Goal: Navigation & Orientation: Find specific page/section

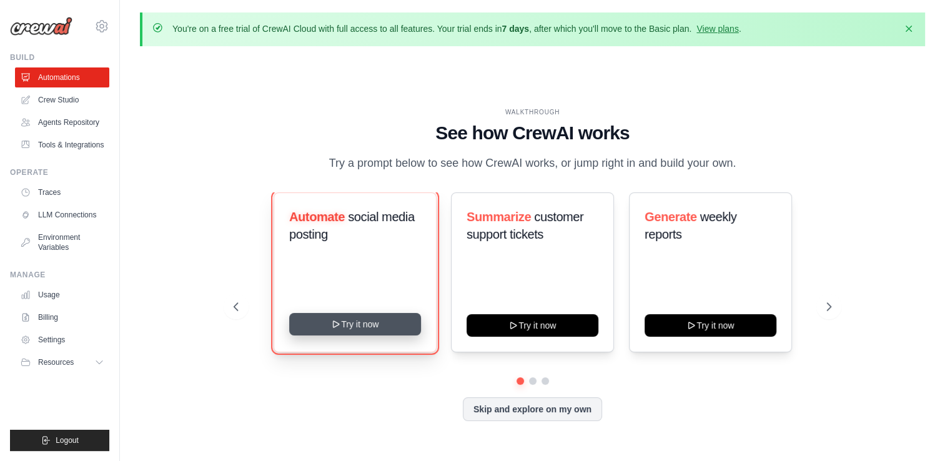
click at [344, 325] on button "Try it now" at bounding box center [355, 324] width 132 height 22
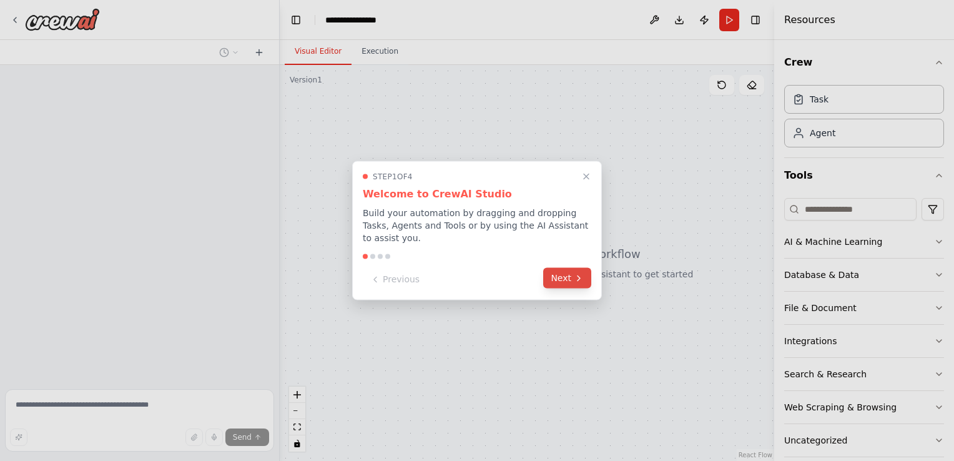
click at [555, 272] on button "Next" at bounding box center [567, 278] width 48 height 21
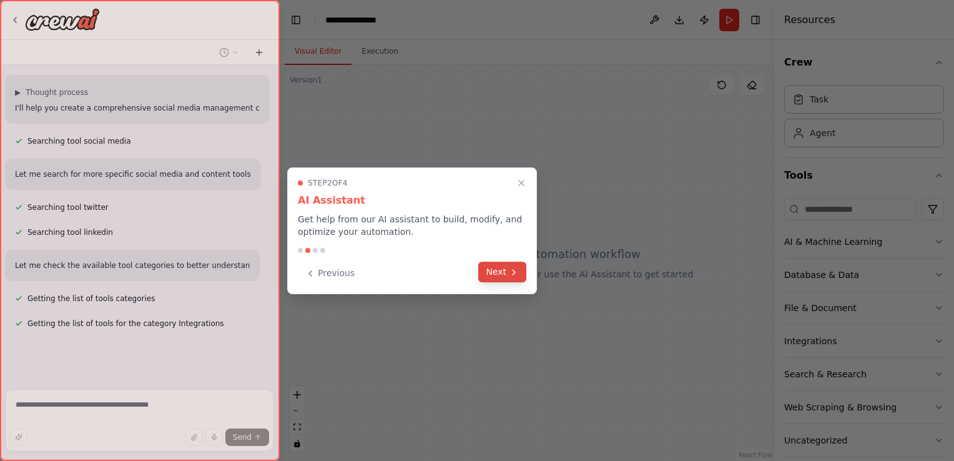
click at [497, 273] on button "Next" at bounding box center [502, 272] width 48 height 21
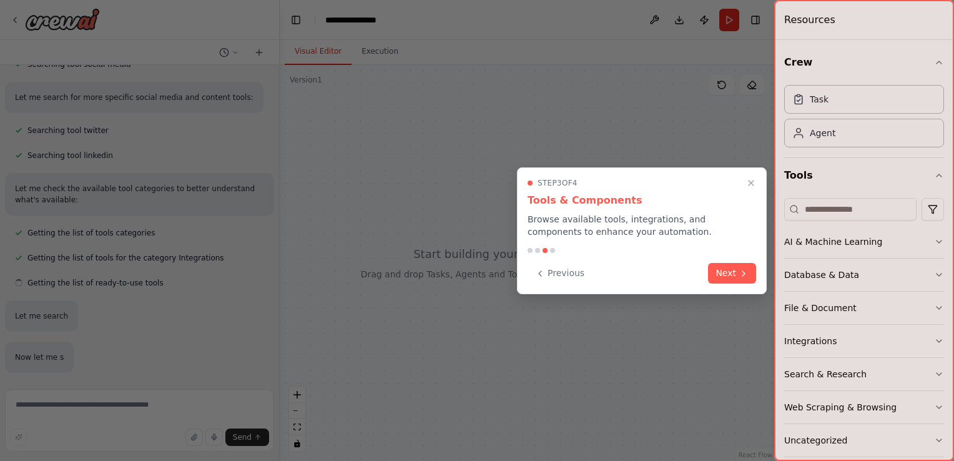
scroll to position [274, 0]
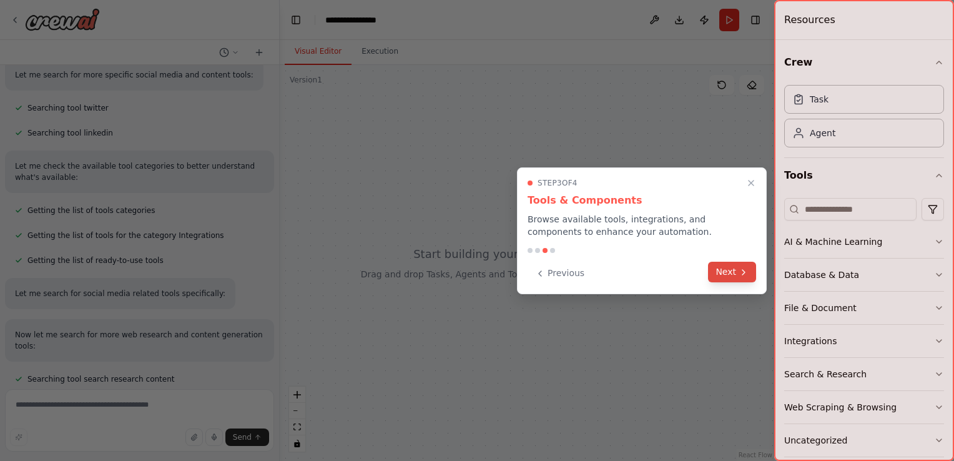
click at [731, 267] on button "Next" at bounding box center [732, 272] width 48 height 21
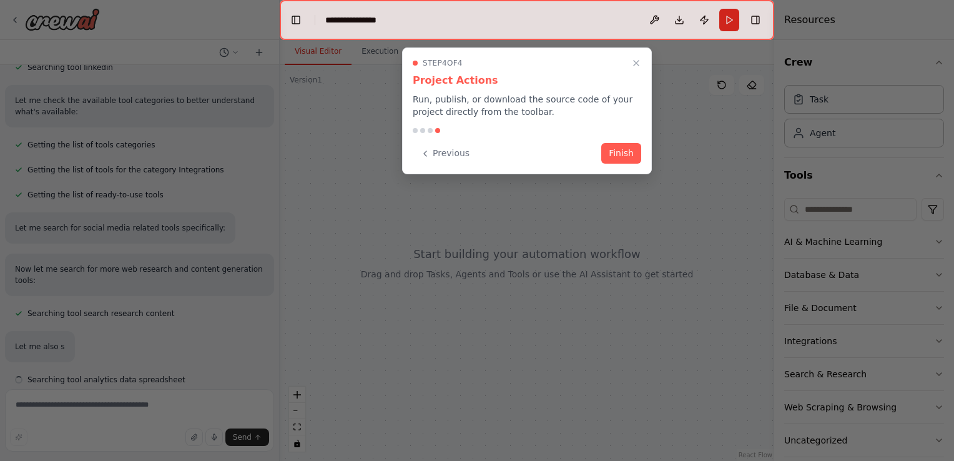
scroll to position [340, 0]
click at [617, 156] on button "Finish" at bounding box center [621, 152] width 40 height 21
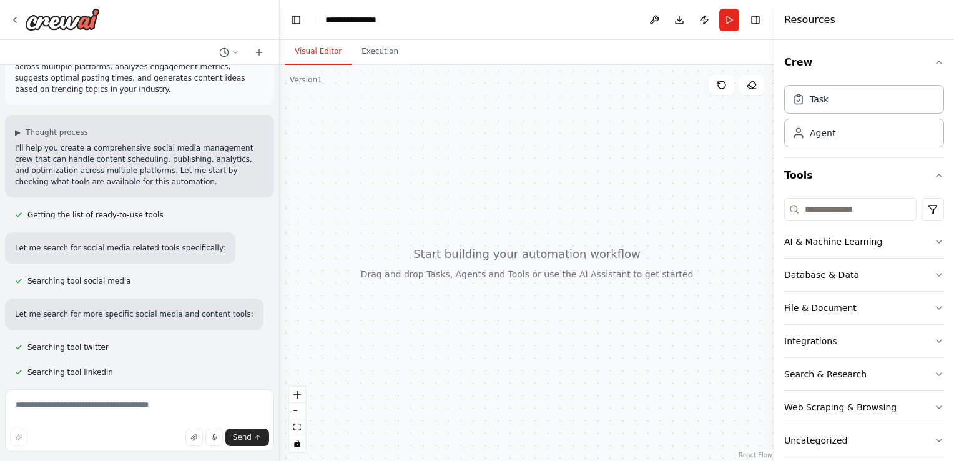
scroll to position [0, 0]
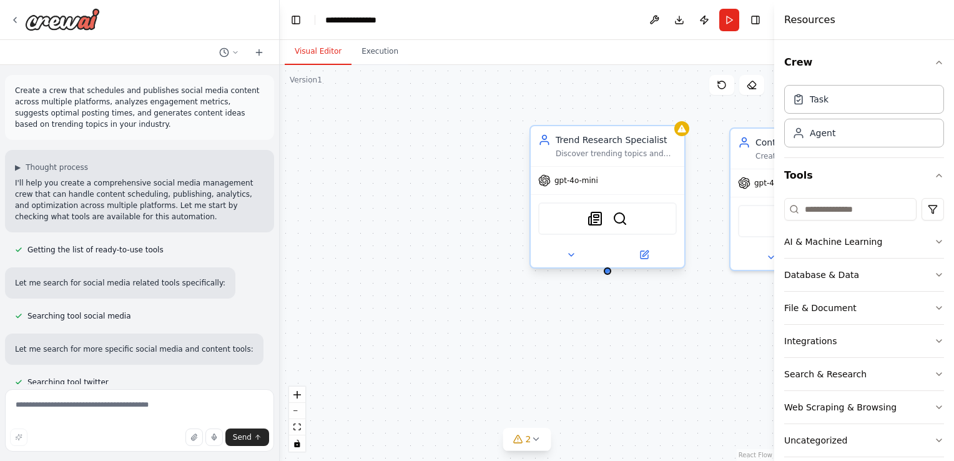
click at [609, 272] on div at bounding box center [607, 270] width 7 height 7
click at [536, 439] on icon at bounding box center [536, 439] width 10 height 10
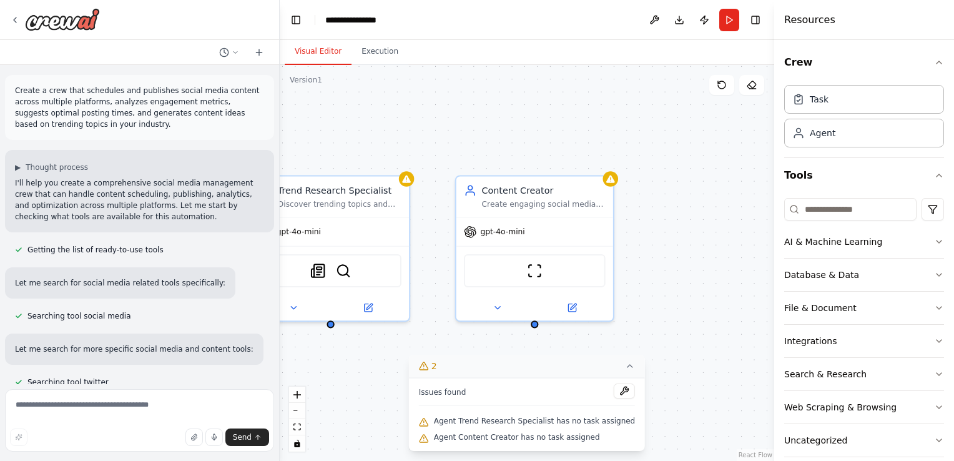
drag, startPoint x: 694, startPoint y: 204, endPoint x: 420, endPoint y: 254, distance: 279.3
click at [420, 254] on div "Trend Research Specialist Discover trending topics and industry insights for {i…" at bounding box center [527, 263] width 495 height 396
click at [592, 207] on div "Content Creator Create engaging social media content for {industry} including p…" at bounding box center [536, 193] width 157 height 41
click at [611, 162] on button at bounding box center [606, 160] width 16 height 16
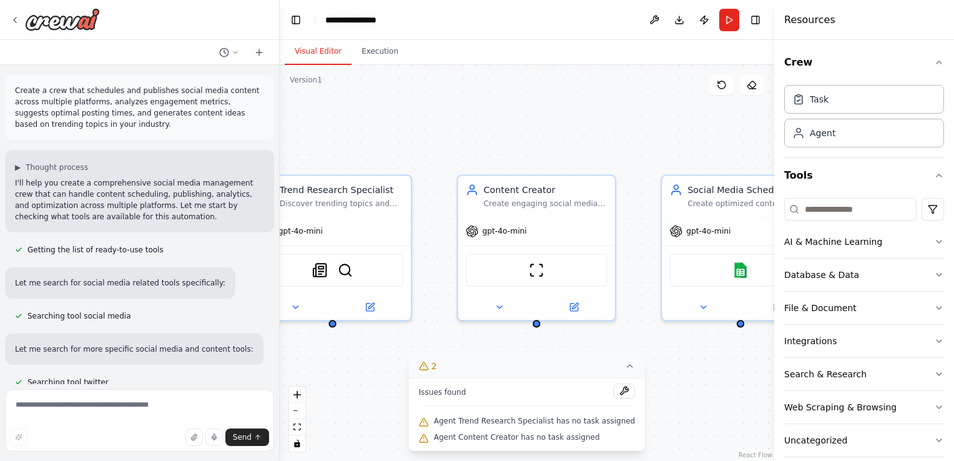
click at [655, 149] on div "Trend Research Specialist Discover trending topics and industry insights for {i…" at bounding box center [527, 263] width 495 height 396
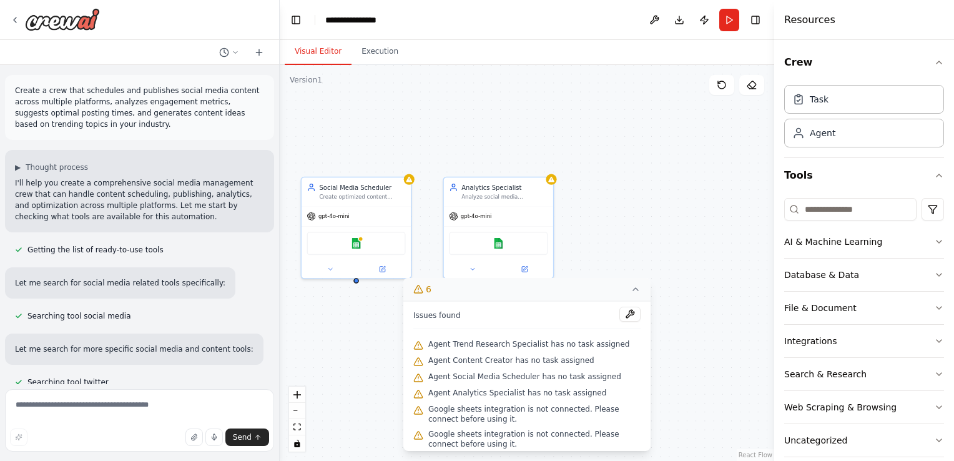
drag, startPoint x: 655, startPoint y: 149, endPoint x: 297, endPoint y: 159, distance: 358.5
click at [297, 159] on div "Trend Research Specialist Discover trending topics and industry insights for {i…" at bounding box center [527, 263] width 495 height 396
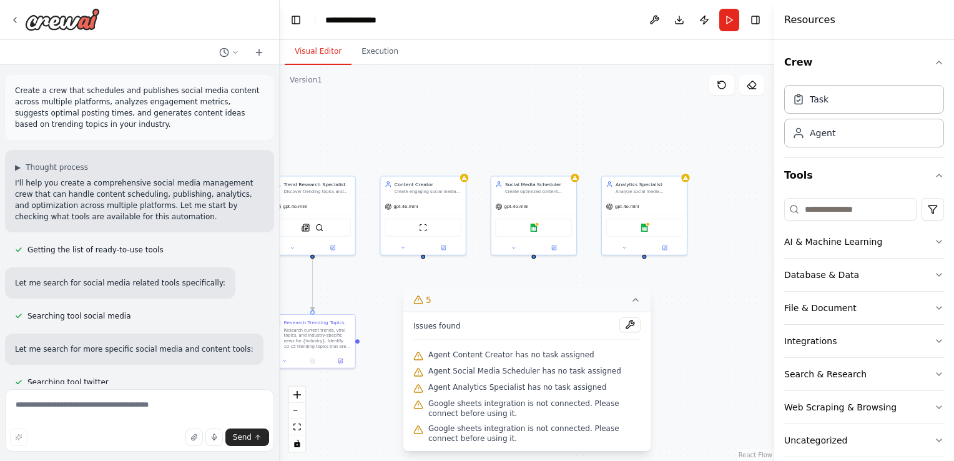
drag, startPoint x: 425, startPoint y: 136, endPoint x: 587, endPoint y: 144, distance: 162.5
click at [587, 144] on div ".deletable-edge-delete-btn { width: 20px; height: 20px; border: 0px solid #ffff…" at bounding box center [527, 263] width 495 height 396
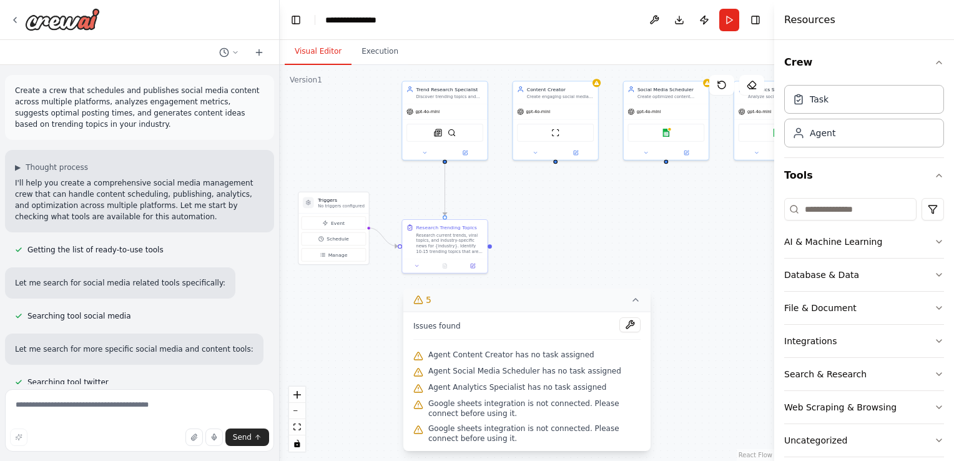
drag, startPoint x: 587, startPoint y: 144, endPoint x: 719, endPoint y: 49, distance: 162.9
click at [719, 49] on div "Visual Editor Execution Version 1 Show Tools Hide Agents .deletable-edge-delete…" at bounding box center [527, 250] width 495 height 421
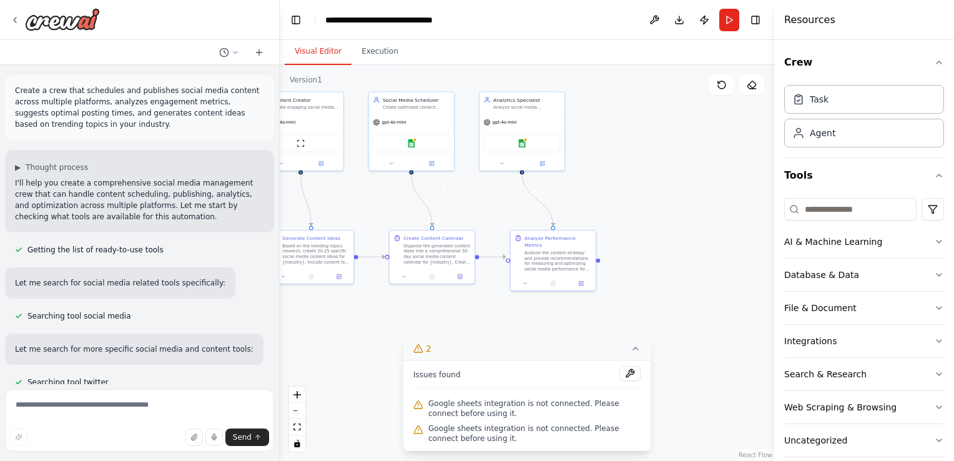
drag, startPoint x: 732, startPoint y: 276, endPoint x: 477, endPoint y: 287, distance: 255.0
click at [477, 287] on div ".deletable-edge-delete-btn { width: 20px; height: 20px; border: 0px solid #ffff…" at bounding box center [527, 263] width 495 height 396
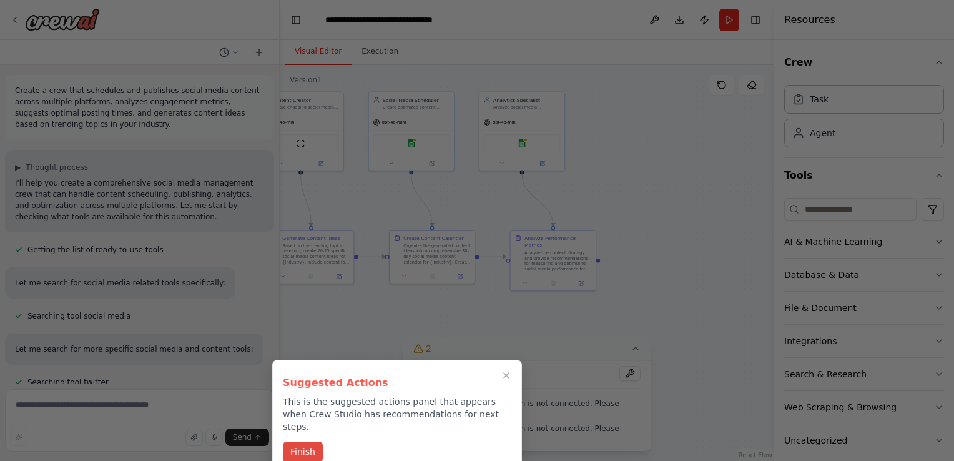
click at [301, 443] on button "Finish" at bounding box center [303, 451] width 40 height 21
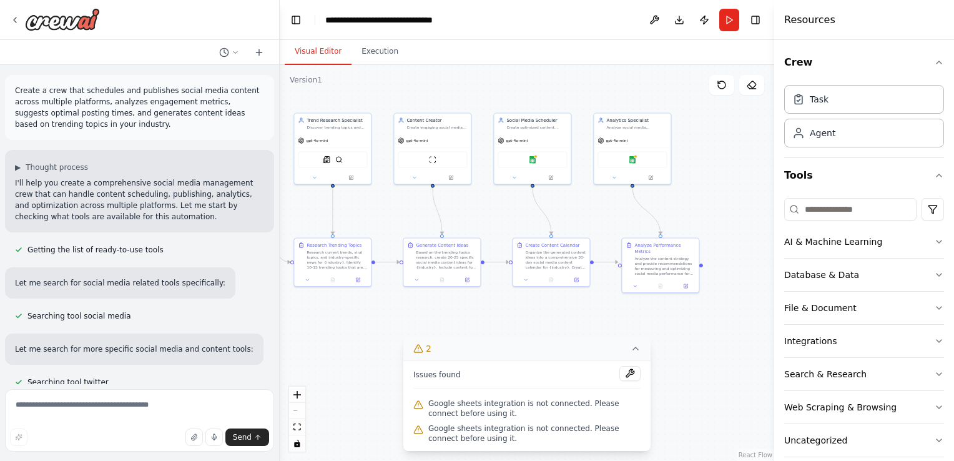
drag, startPoint x: 617, startPoint y: 169, endPoint x: 737, endPoint y: 170, distance: 119.9
click at [737, 170] on div ".deletable-edge-delete-btn { width: 20px; height: 20px; border: 0px solid #ffff…" at bounding box center [527, 263] width 495 height 396
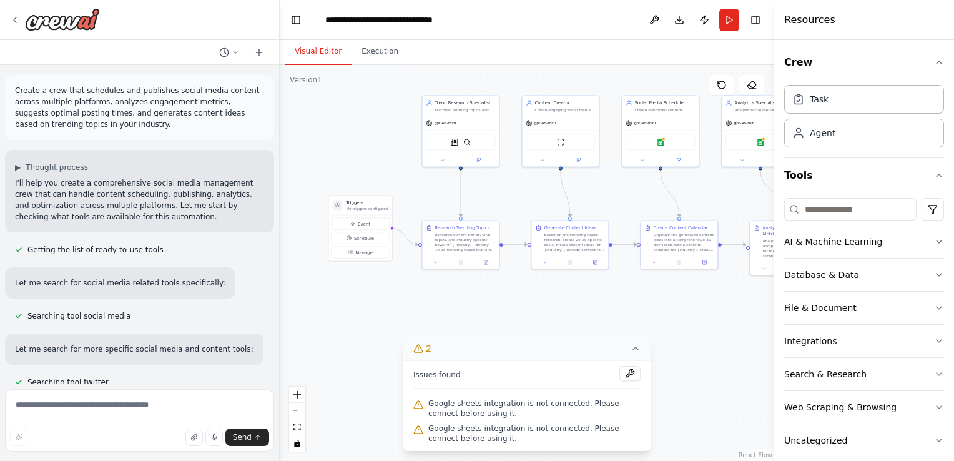
drag, startPoint x: 569, startPoint y: 218, endPoint x: 697, endPoint y: 200, distance: 129.2
click at [697, 200] on div ".deletable-edge-delete-btn { width: 20px; height: 20px; border: 0px solid #ffff…" at bounding box center [527, 263] width 495 height 396
click at [639, 350] on icon at bounding box center [636, 348] width 10 height 10
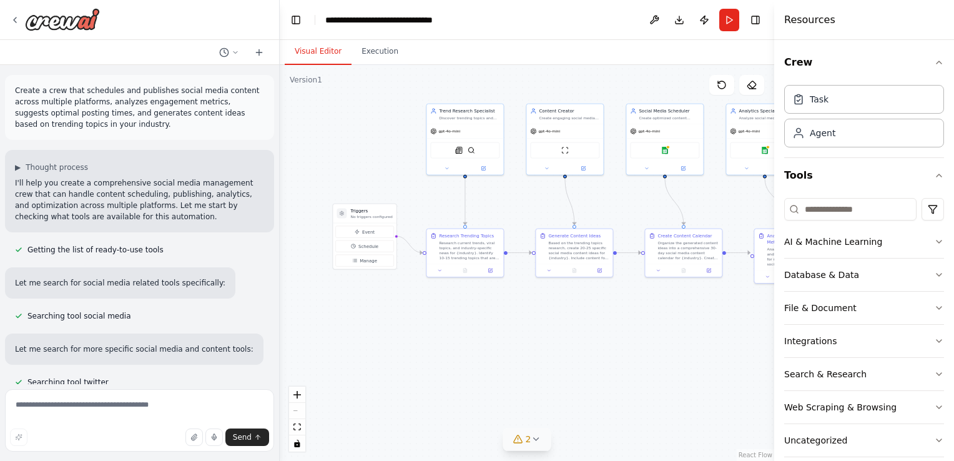
drag, startPoint x: 573, startPoint y: 347, endPoint x: 577, endPoint y: 355, distance: 9.2
click at [577, 355] on div ".deletable-edge-delete-btn { width: 20px; height: 20px; border: 0px solid #ffff…" at bounding box center [527, 263] width 495 height 396
click at [362, 234] on button "Event" at bounding box center [364, 232] width 58 height 12
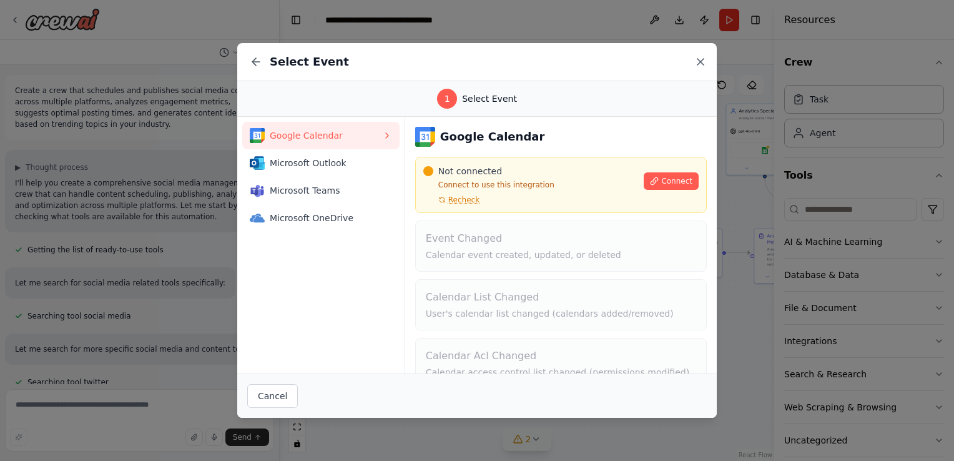
click at [696, 62] on icon at bounding box center [700, 62] width 12 height 12
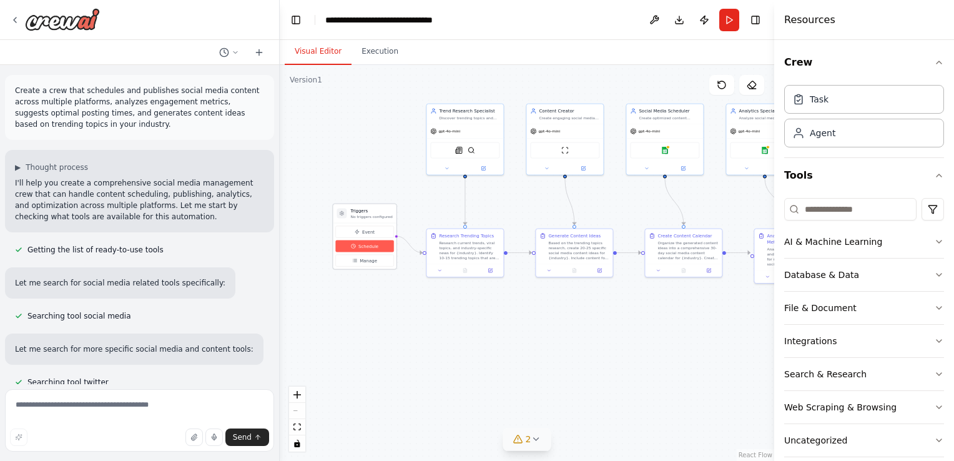
click at [365, 249] on button "Schedule" at bounding box center [364, 246] width 58 height 12
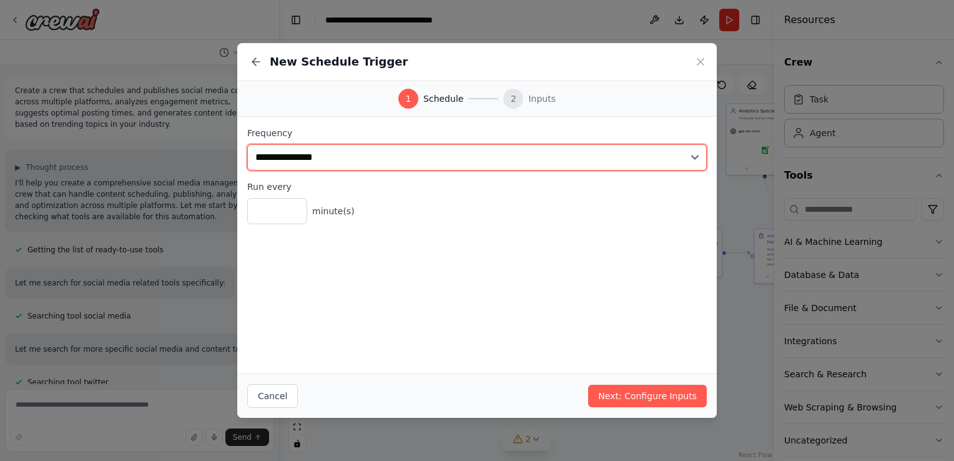
click at [377, 154] on select "**********" at bounding box center [477, 157] width 460 height 26
select select "*****"
click at [247, 144] on select "**********" at bounding box center [477, 157] width 460 height 26
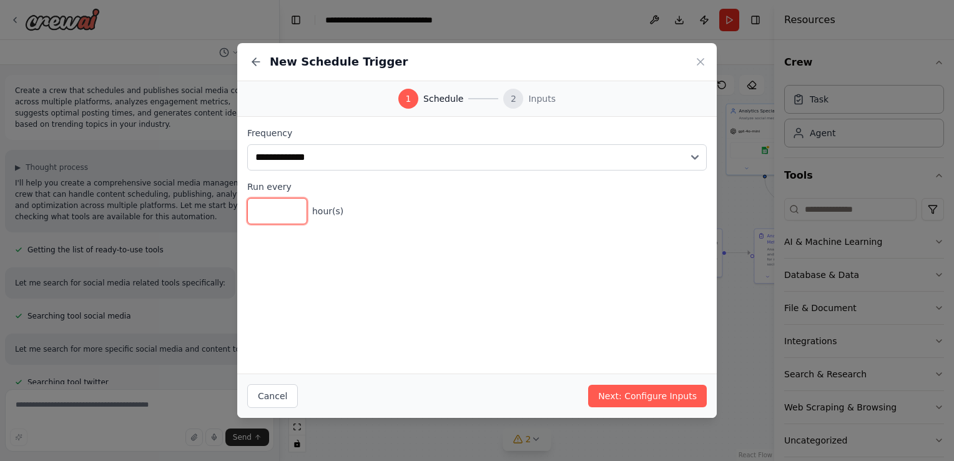
click at [297, 215] on input "*" at bounding box center [277, 211] width 60 height 26
click at [456, 204] on div "* hour(s)" at bounding box center [477, 211] width 460 height 26
click at [697, 56] on icon at bounding box center [700, 62] width 12 height 12
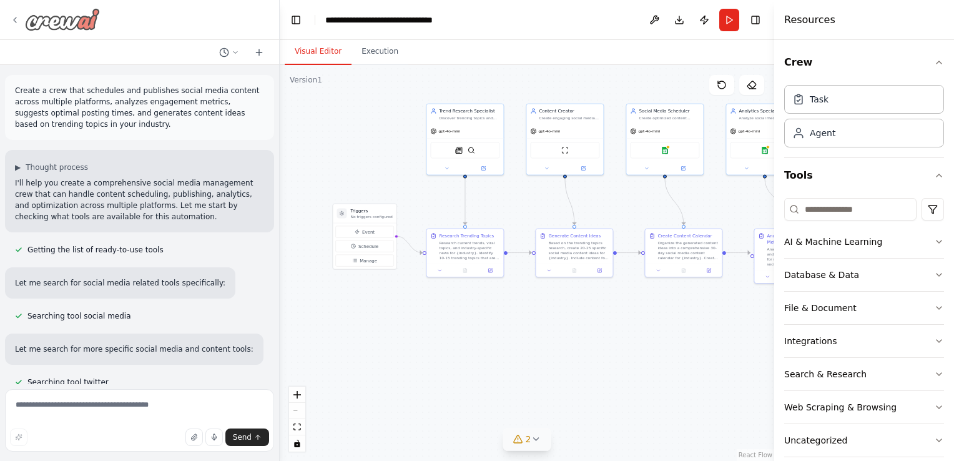
click at [13, 17] on icon at bounding box center [15, 20] width 10 height 10
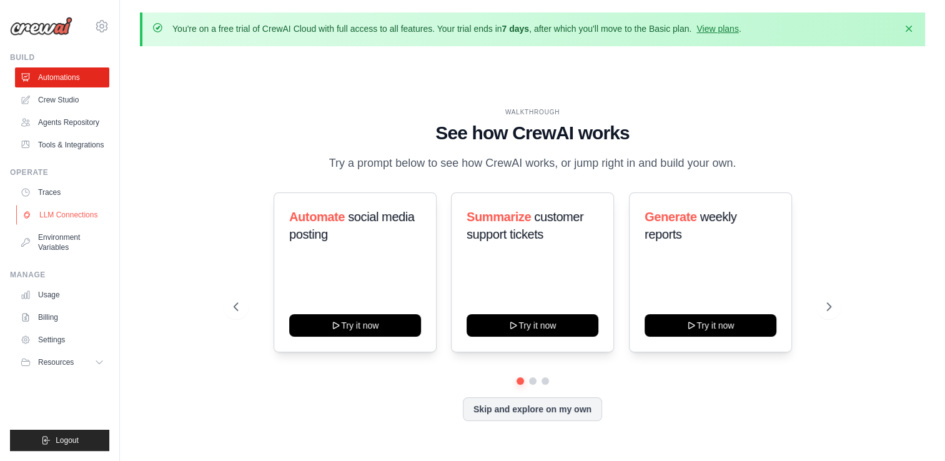
click at [80, 221] on link "LLM Connections" at bounding box center [63, 215] width 94 height 20
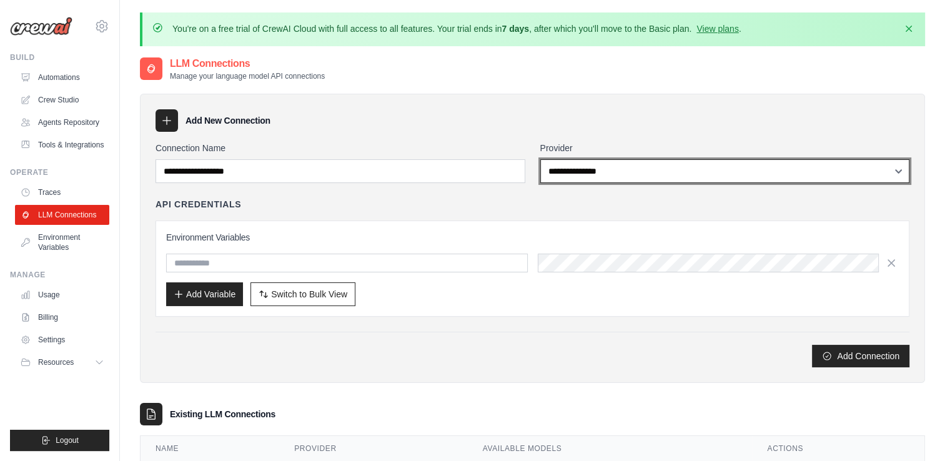
click at [593, 159] on select "**********" at bounding box center [725, 171] width 370 height 24
select select "******"
click at [540, 159] on select "**********" at bounding box center [725, 171] width 370 height 24
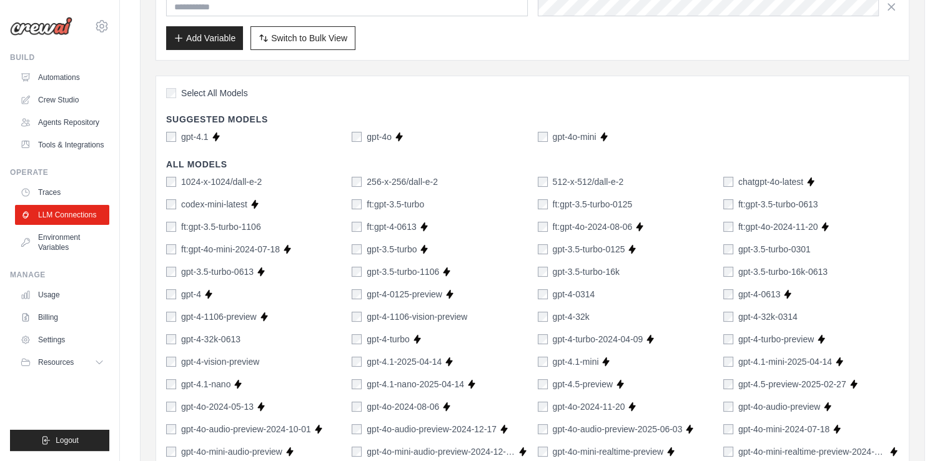
scroll to position [253, 0]
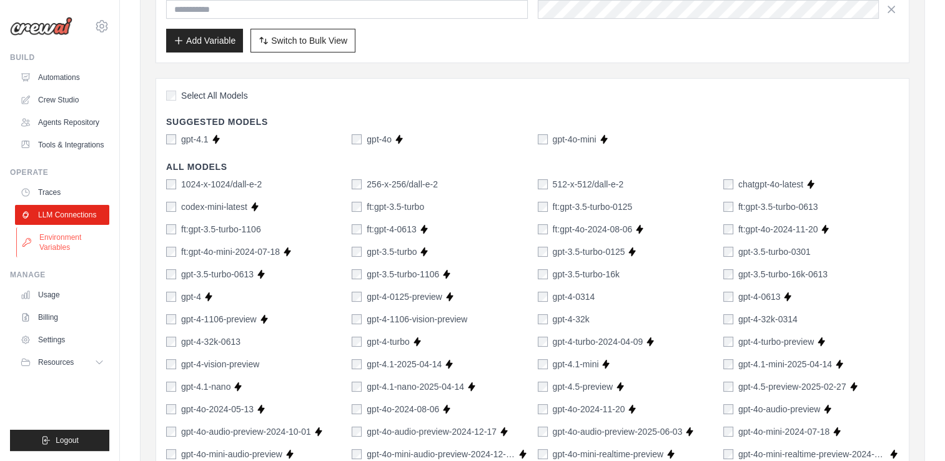
click at [54, 241] on link "Environment Variables" at bounding box center [63, 242] width 94 height 30
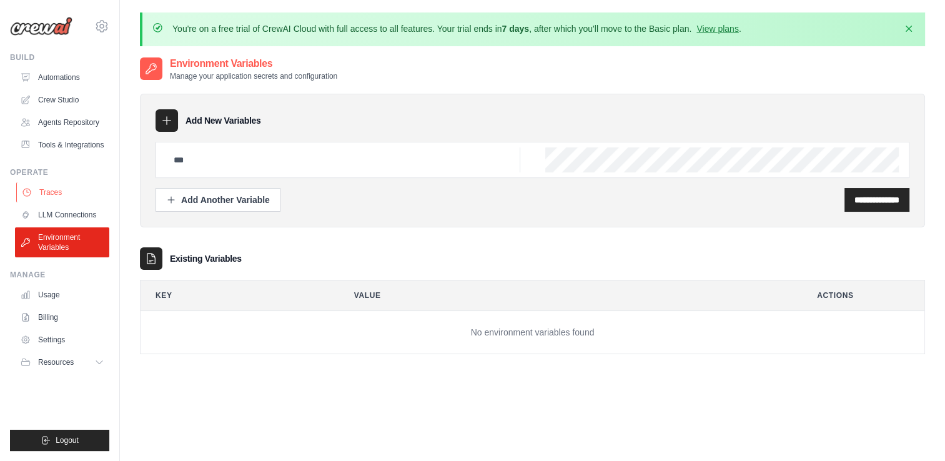
click at [35, 187] on link "Traces" at bounding box center [63, 192] width 94 height 20
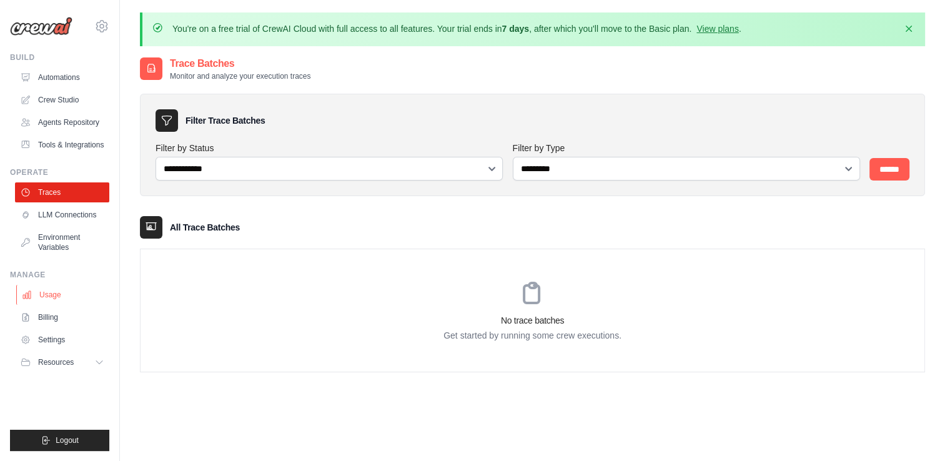
click at [44, 302] on link "Usage" at bounding box center [63, 295] width 94 height 20
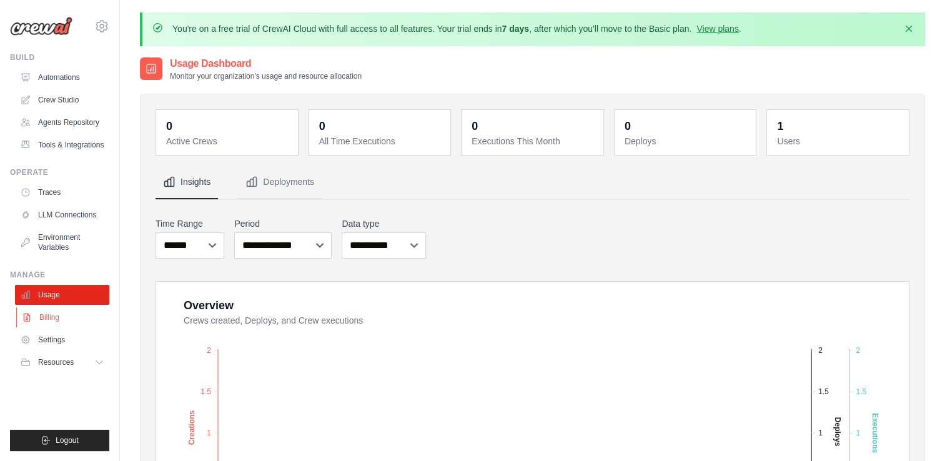
click at [41, 322] on link "Billing" at bounding box center [63, 317] width 94 height 20
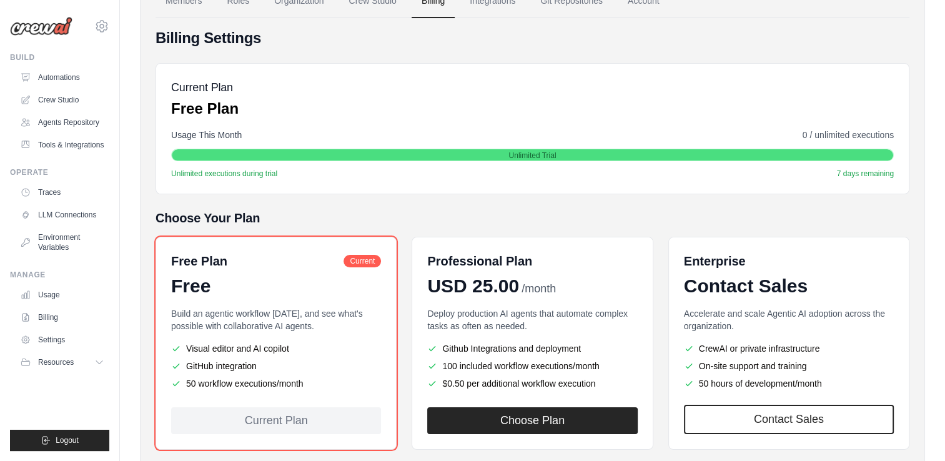
scroll to position [127, 0]
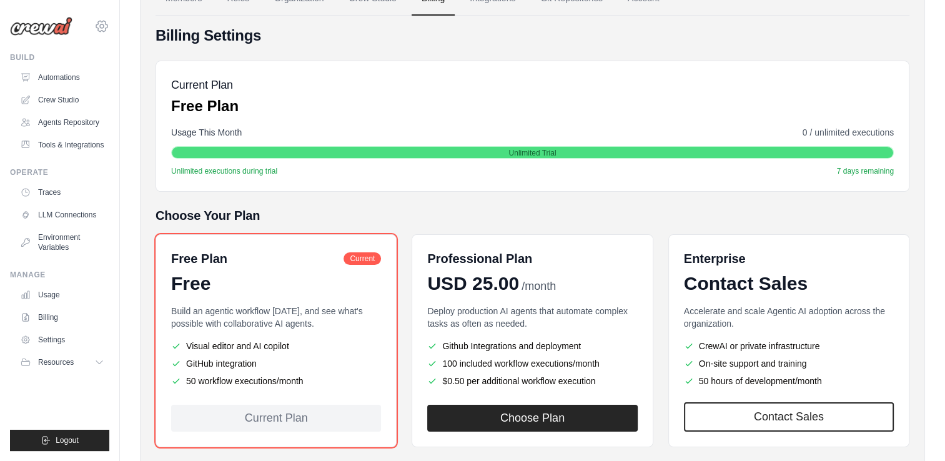
click at [106, 26] on icon at bounding box center [101, 26] width 15 height 15
click at [79, 49] on div "hemanth.p@flatworldsolutions.com Settings Build Automations Resources" at bounding box center [60, 230] width 120 height 461
click at [82, 121] on link "Agents Repository" at bounding box center [63, 122] width 94 height 20
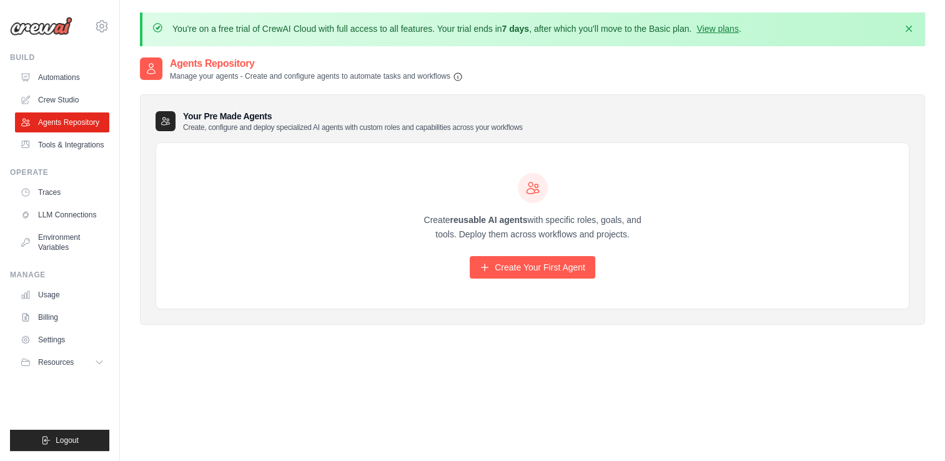
click at [305, 226] on div "Create reusable AI agents with specific roles, goals, and tools. Deploy them ac…" at bounding box center [532, 226] width 752 height 166
click at [239, 119] on h3 "Your Pre Made Agents Create, configure and deploy specialized AI agents with cu…" at bounding box center [353, 121] width 340 height 22
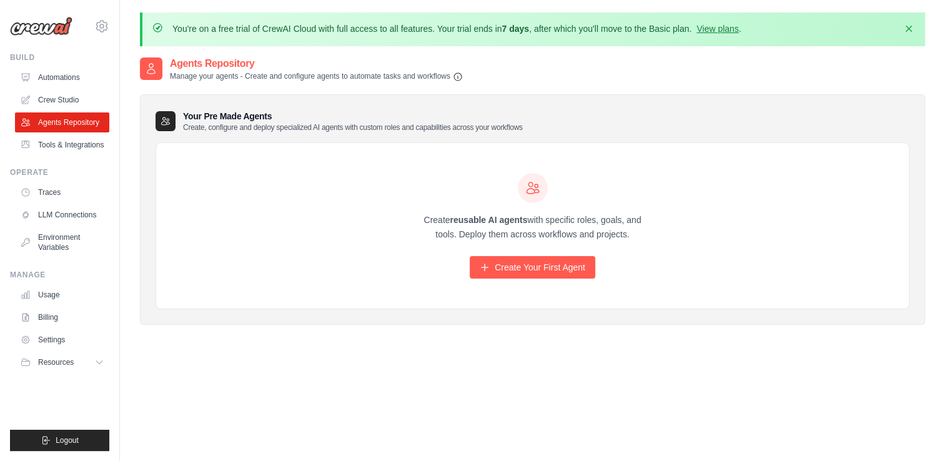
drag, startPoint x: 239, startPoint y: 119, endPoint x: 243, endPoint y: 159, distance: 40.2
click at [243, 159] on div "Create reusable AI agents with specific roles, goals, and tools. Deploy them ac…" at bounding box center [532, 226] width 752 height 166
click at [727, 27] on link "View plans" at bounding box center [717, 29] width 42 height 10
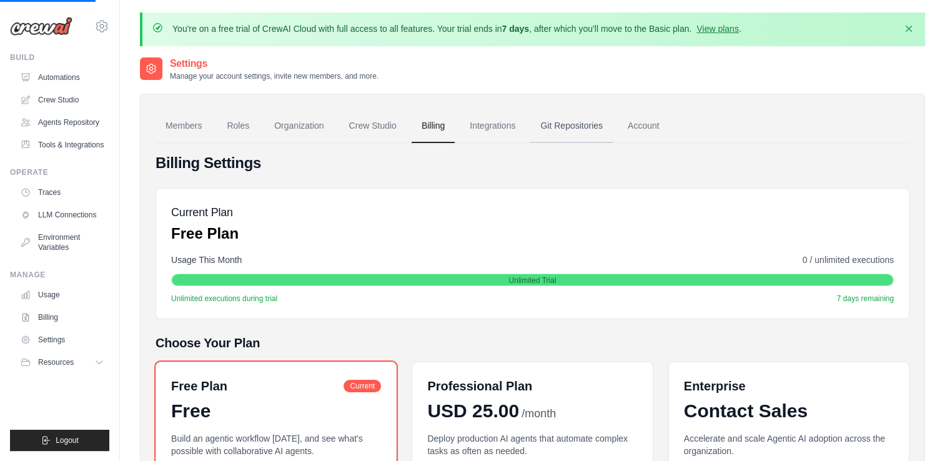
scroll to position [7, 0]
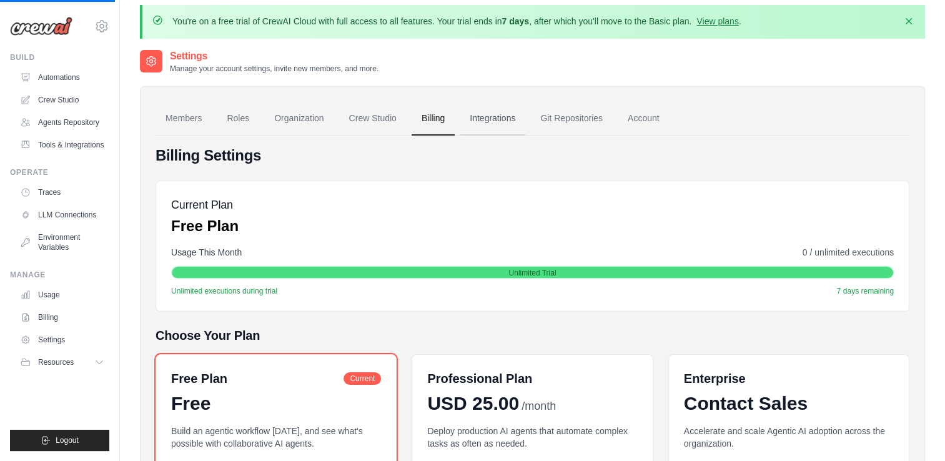
click at [495, 114] on link "Integrations" at bounding box center [493, 119] width 66 height 34
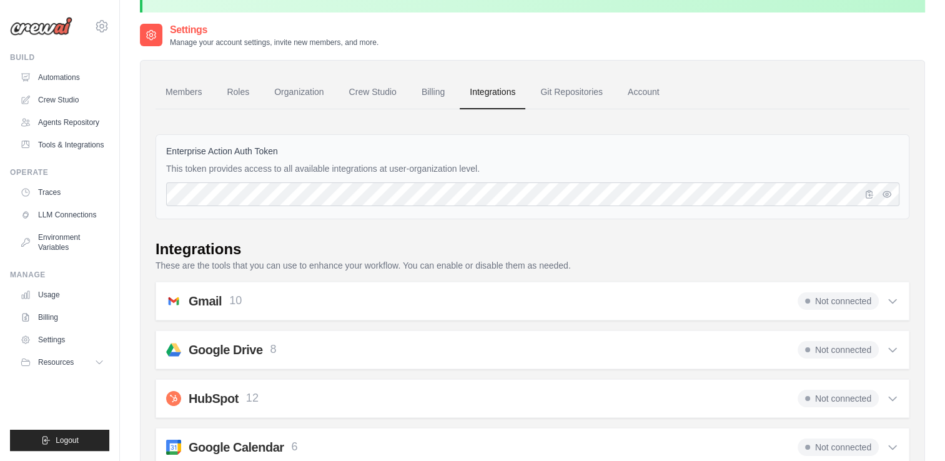
scroll to position [35, 0]
click at [896, 295] on icon at bounding box center [892, 299] width 12 height 12
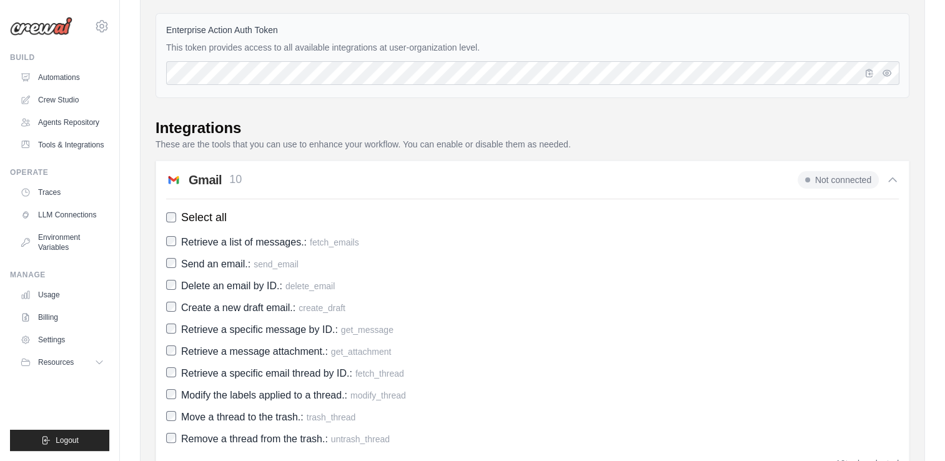
scroll to position [150, 0]
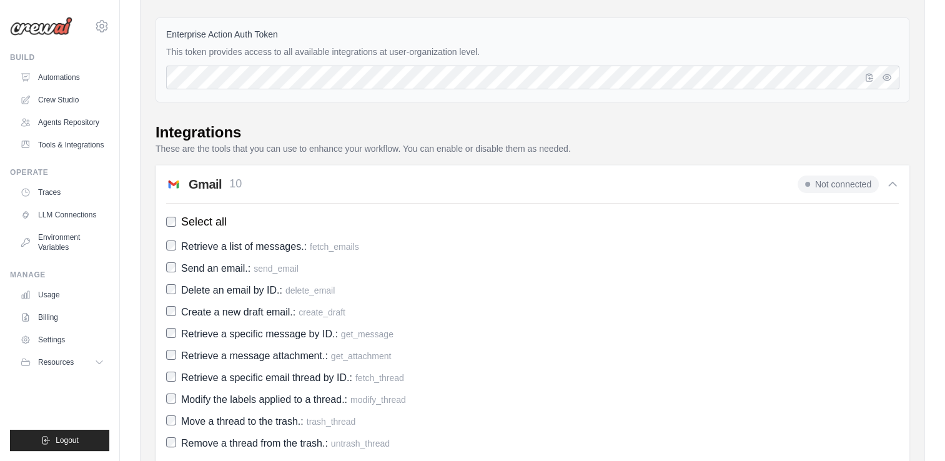
click at [891, 182] on icon at bounding box center [892, 184] width 12 height 12
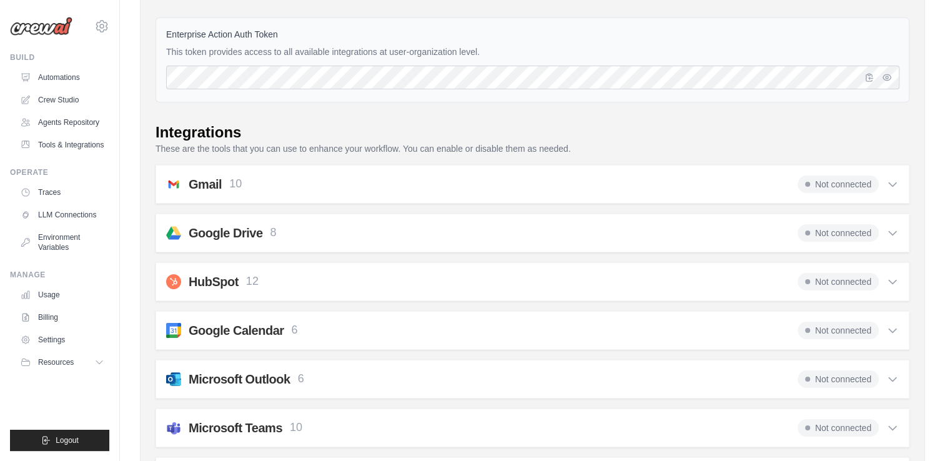
click at [844, 180] on span "Not connected" at bounding box center [837, 183] width 81 height 17
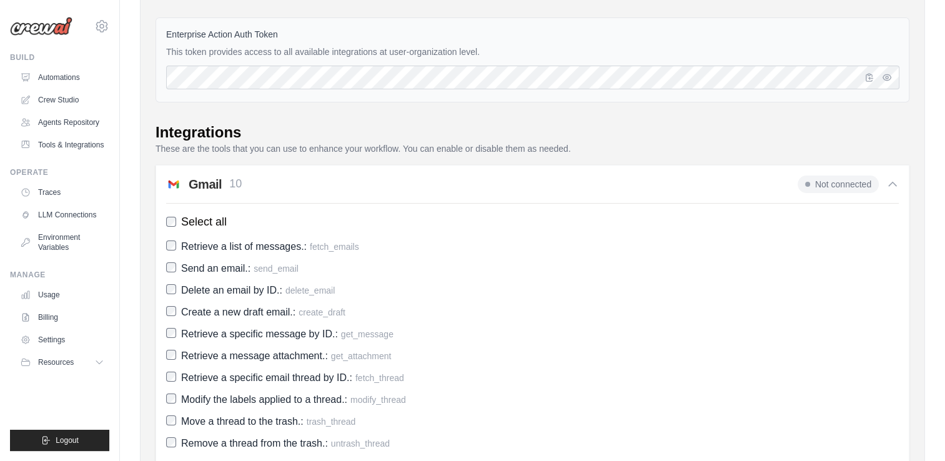
click at [887, 184] on icon at bounding box center [892, 184] width 12 height 12
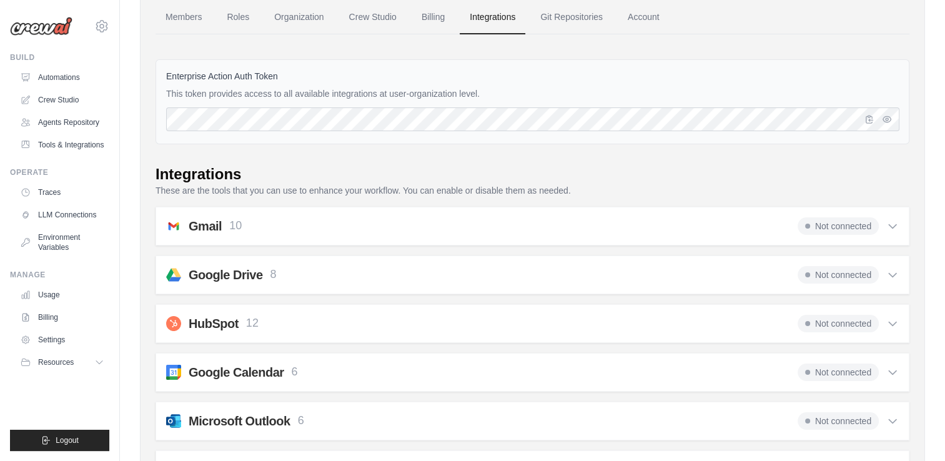
scroll to position [0, 0]
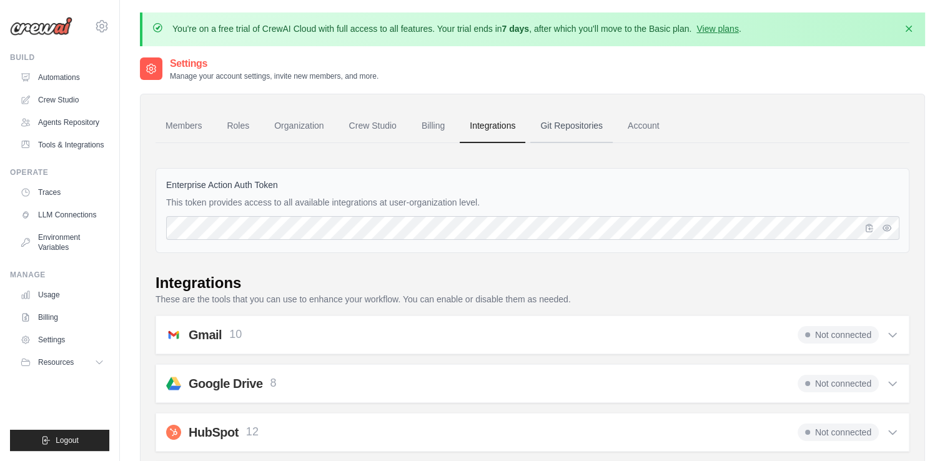
click at [566, 132] on link "Git Repositories" at bounding box center [571, 126] width 82 height 34
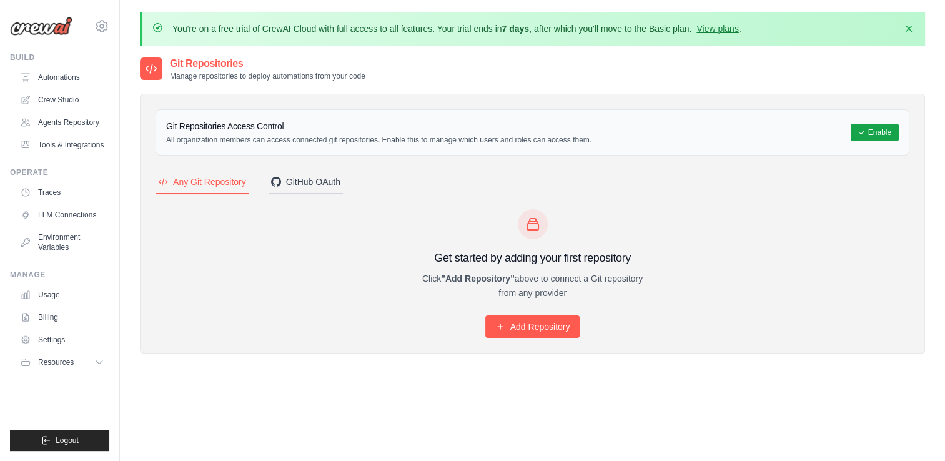
click at [302, 179] on div "GitHub OAuth" at bounding box center [305, 181] width 69 height 12
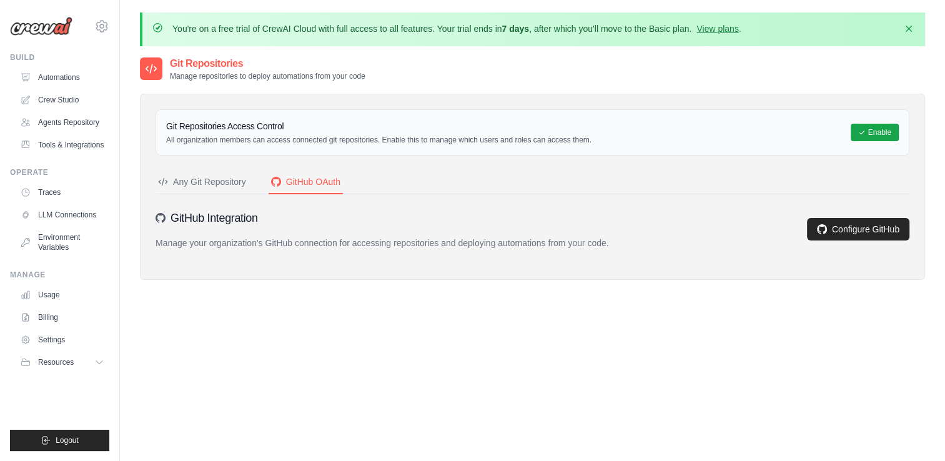
click at [212, 184] on div "Any Git Repository" at bounding box center [202, 181] width 88 height 12
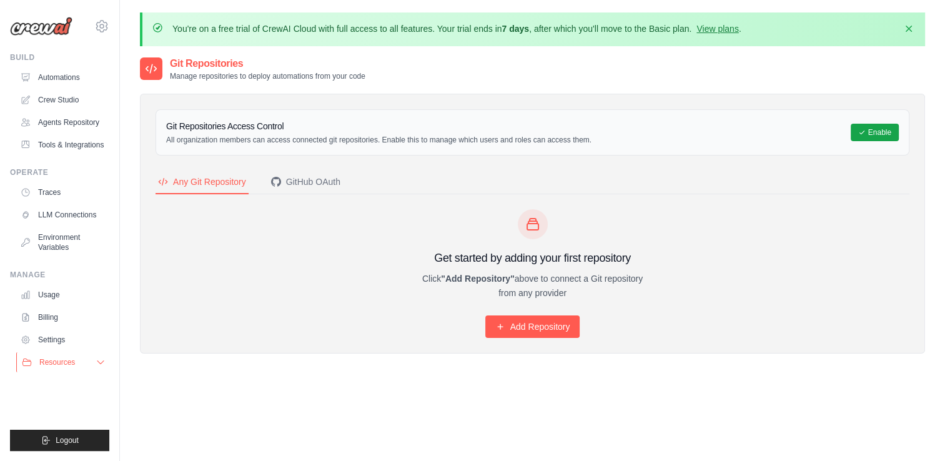
click at [61, 364] on span "Resources" at bounding box center [57, 362] width 36 height 10
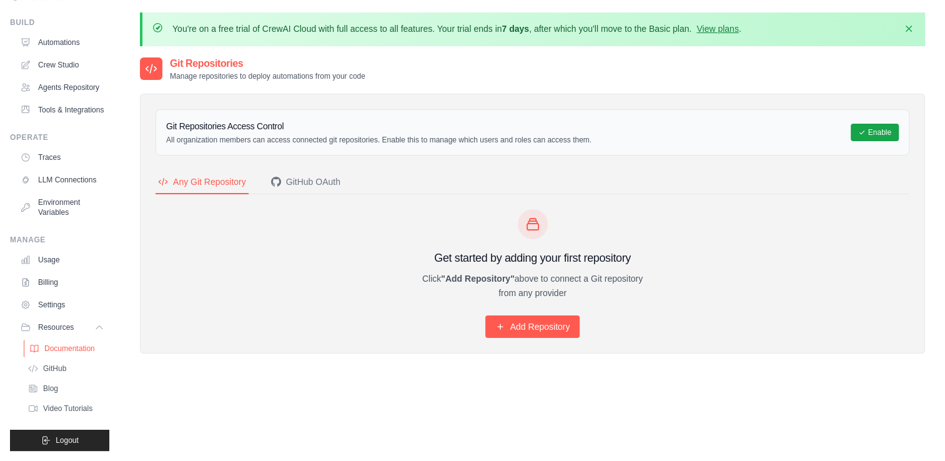
click at [56, 350] on span "Documentation" at bounding box center [69, 348] width 51 height 10
